Goal: Information Seeking & Learning: Find specific fact

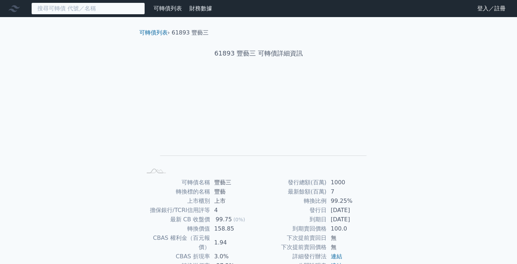
click at [95, 12] on input at bounding box center [88, 8] width 114 height 12
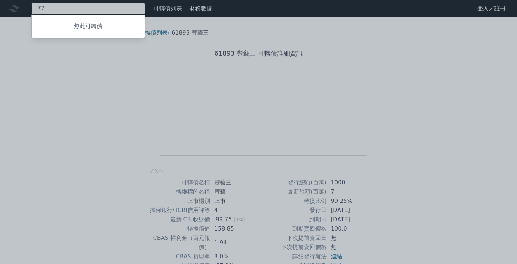
type input "7"
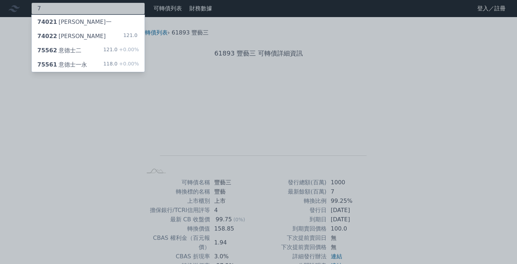
type input "7"
click at [78, 63] on div "75561 意德士一永" at bounding box center [62, 64] width 50 height 9
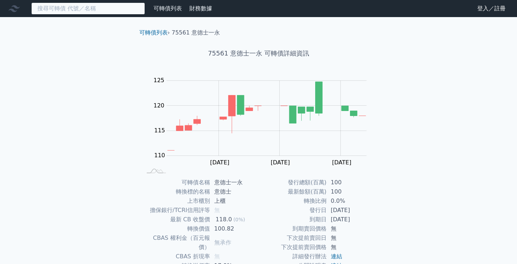
click at [79, 10] on input at bounding box center [88, 8] width 114 height 12
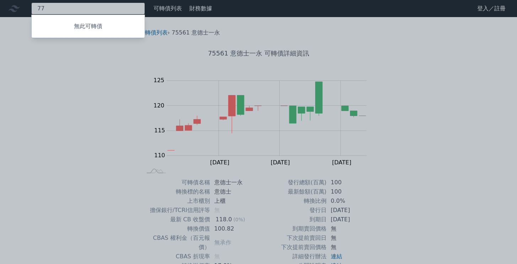
type input "7"
type input "7556"
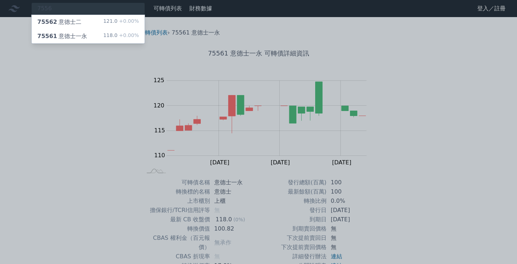
click at [80, 20] on div "75562 意德士二" at bounding box center [59, 22] width 44 height 9
